Goal: Task Accomplishment & Management: Manage account settings

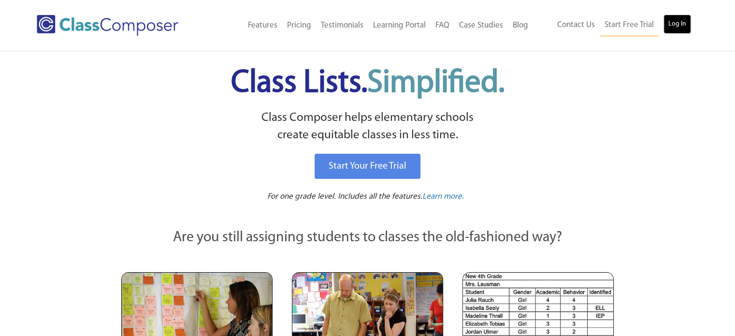
click at [672, 30] on link "Log In" at bounding box center [678, 23] width 28 height 19
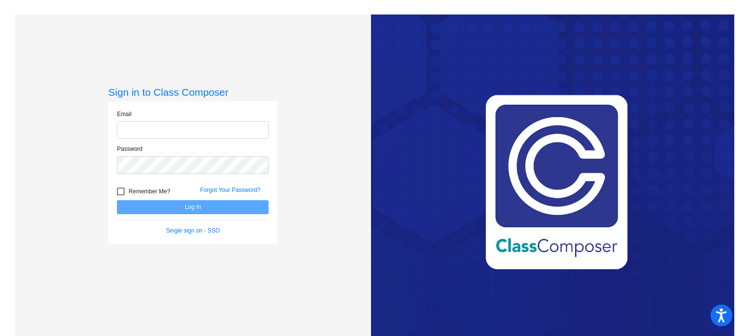
click at [211, 127] on input "email" at bounding box center [193, 130] width 152 height 18
type input "jrobinson@stpeterschools.org"
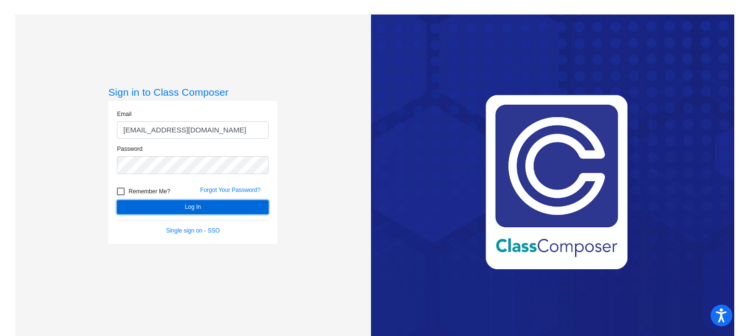
click at [170, 208] on button "Log In" at bounding box center [193, 207] width 152 height 14
